Goal: Find specific page/section: Find specific page/section

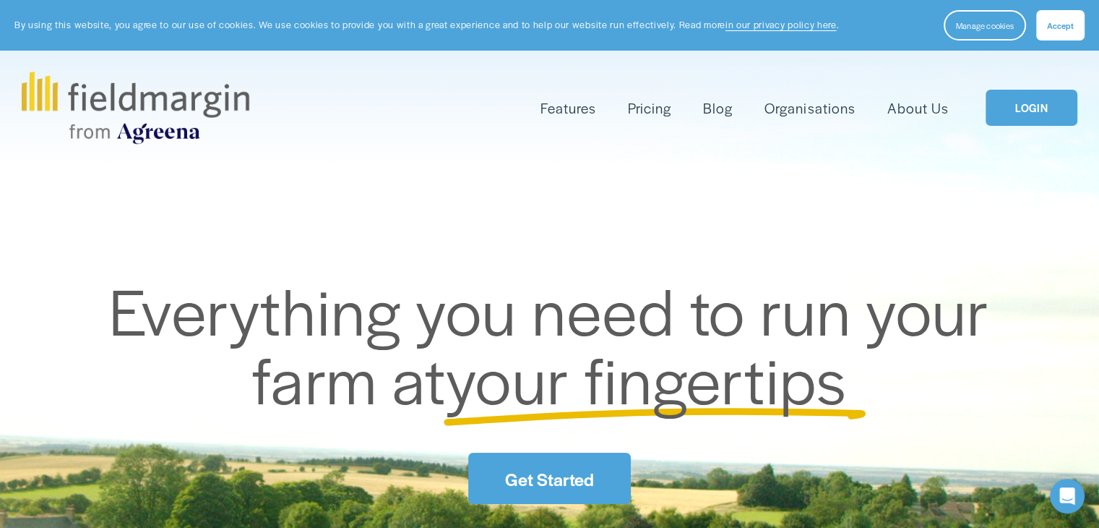
click at [1021, 111] on link "LOGIN" at bounding box center [1031, 108] width 91 height 37
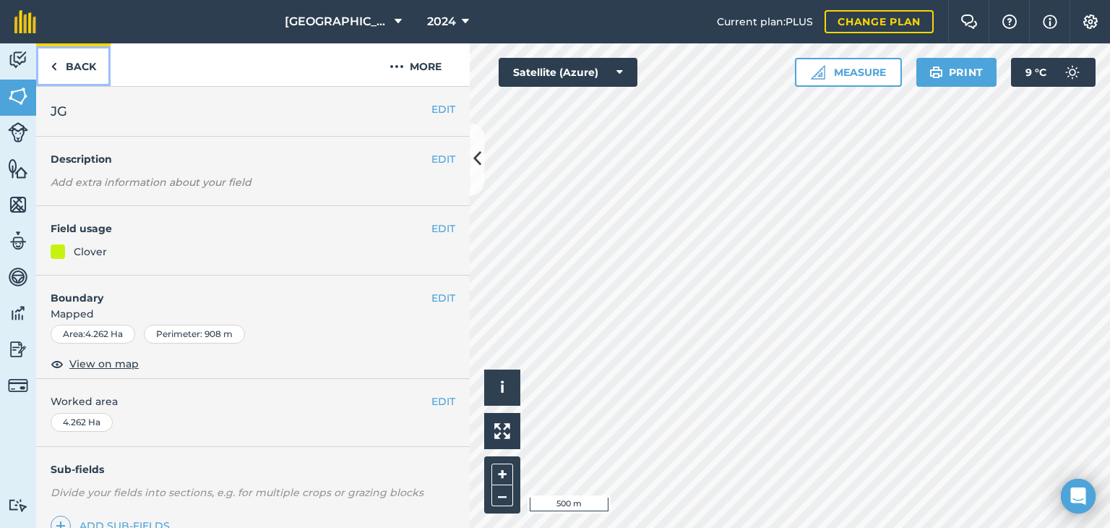
click at [56, 63] on img at bounding box center [54, 66] width 7 height 17
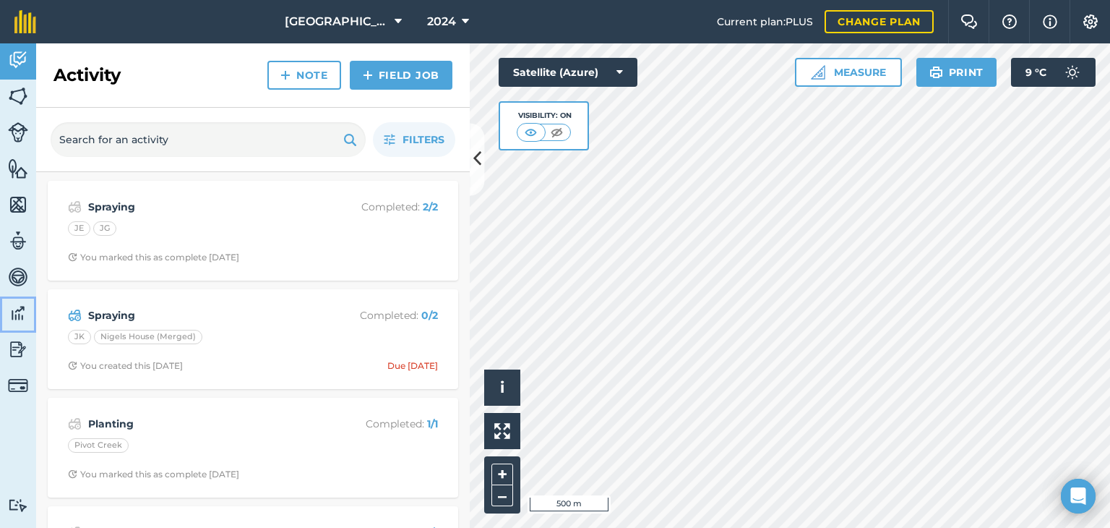
click at [17, 312] on img at bounding box center [18, 313] width 20 height 22
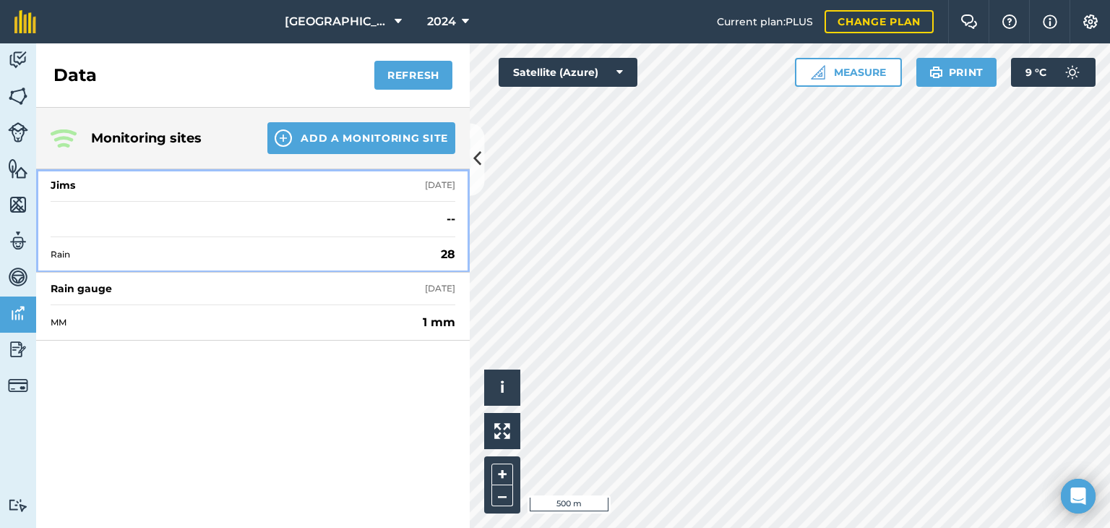
click at [66, 181] on div "Jims" at bounding box center [63, 185] width 25 height 14
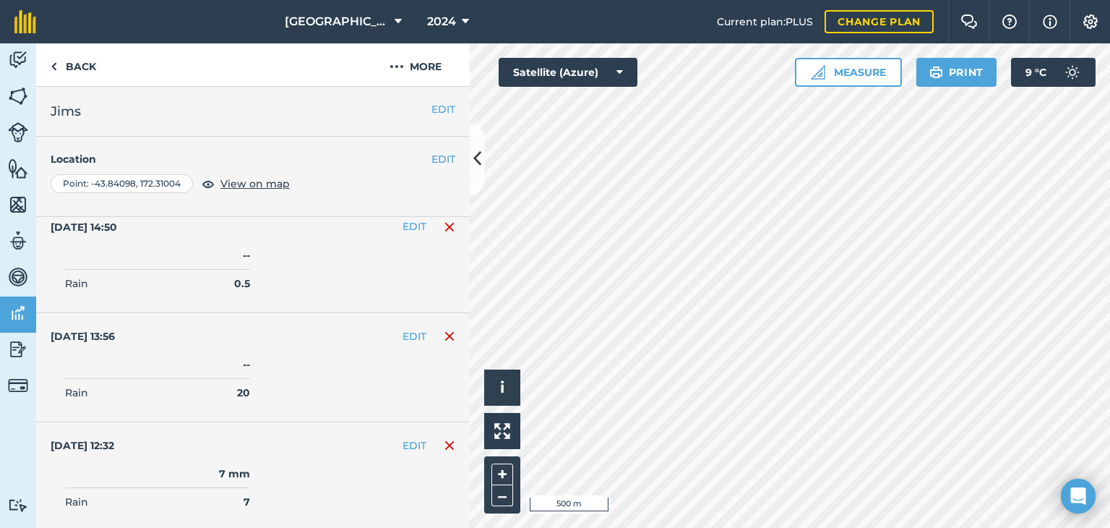
scroll to position [2031, 0]
click at [470, 520] on div at bounding box center [790, 285] width 640 height 484
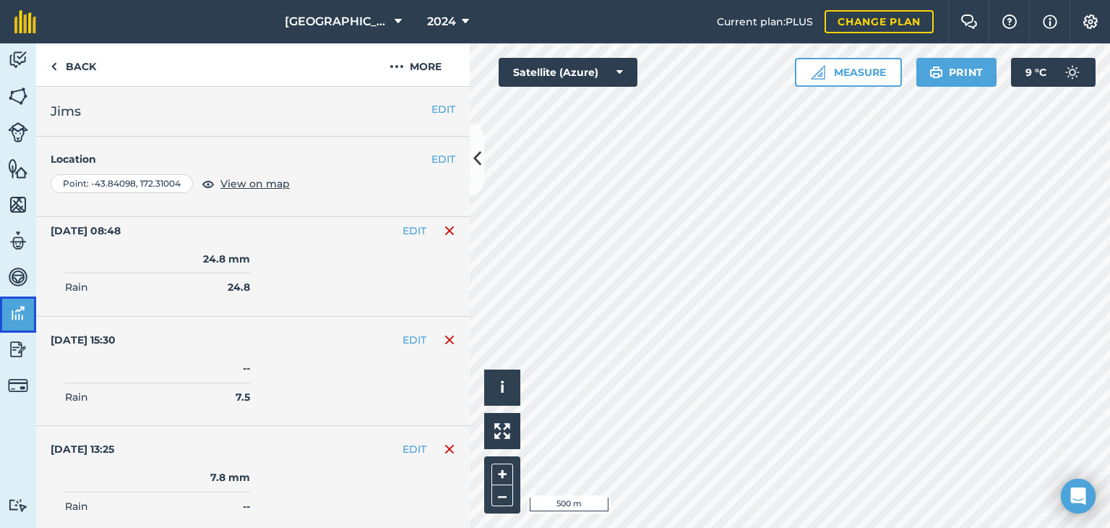
click at [20, 319] on img at bounding box center [18, 313] width 20 height 22
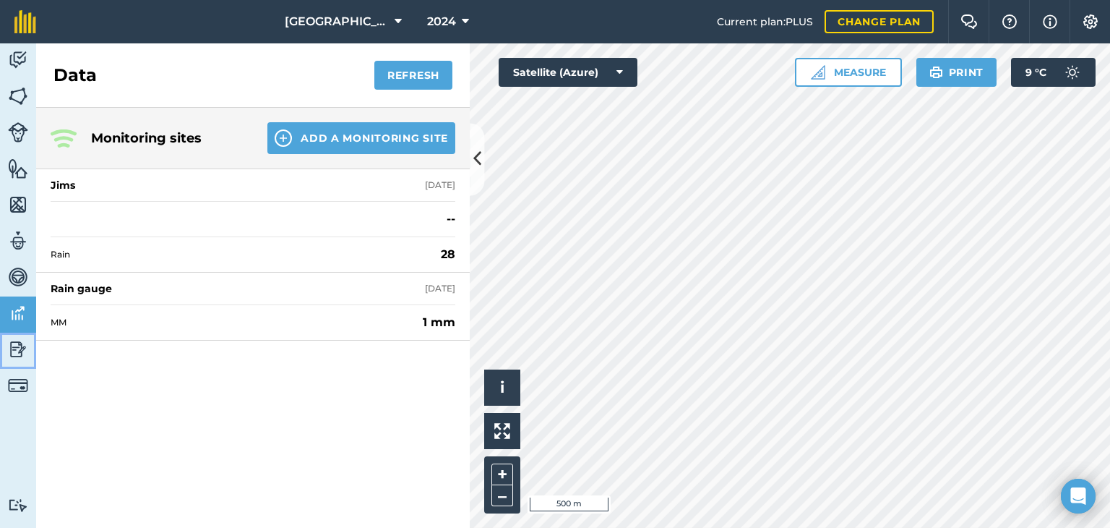
click at [12, 353] on img at bounding box center [18, 349] width 20 height 22
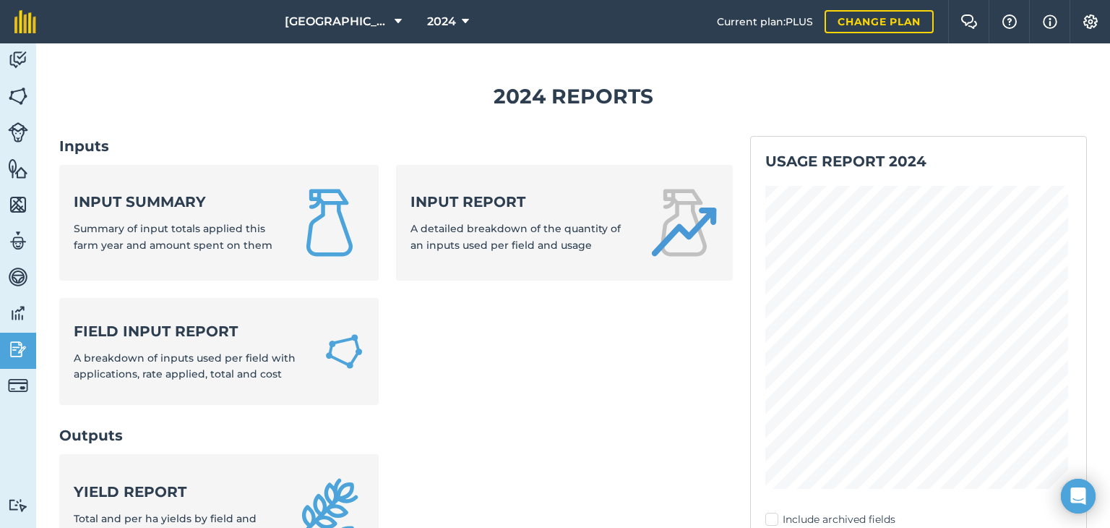
click at [527, 366] on ul "Input summary Summary of input totals applied this farm year and amount spent o…" at bounding box center [395, 294] width 673 height 258
click at [465, 20] on icon at bounding box center [465, 21] width 7 height 17
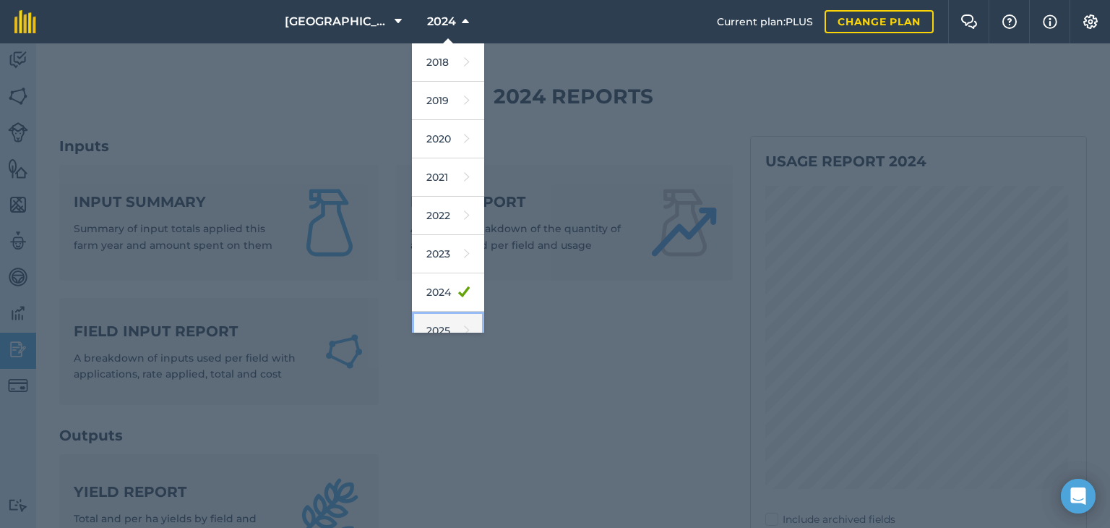
click at [448, 319] on link "2025" at bounding box center [448, 330] width 72 height 38
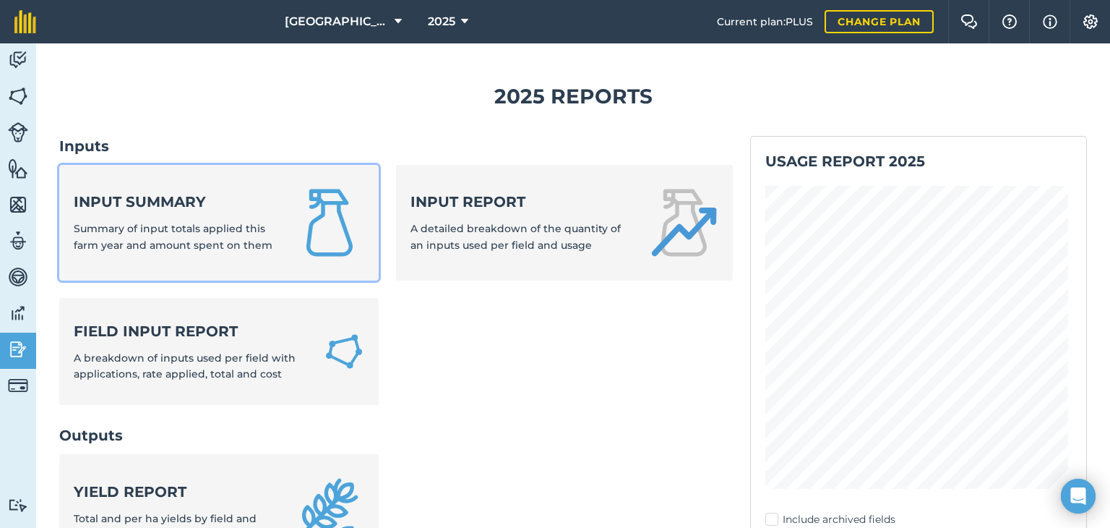
click at [208, 194] on strong "Input summary" at bounding box center [176, 201] width 204 height 20
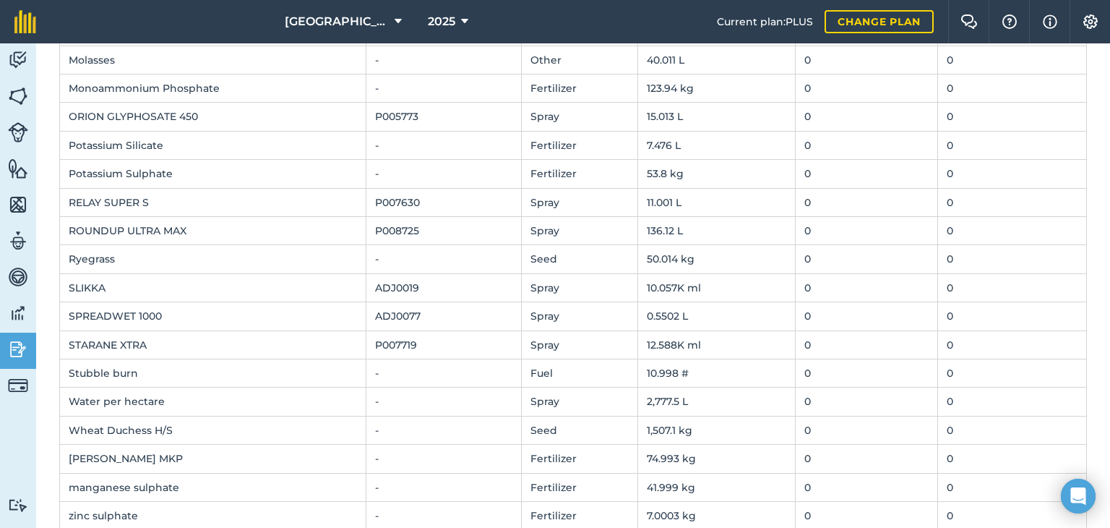
scroll to position [1075, 0]
